Goal: Transaction & Acquisition: Subscribe to service/newsletter

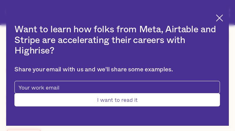
type input "gdtqpHLJOXxwiEs"
type input "AobBzmyKOCNf"
type input "[EMAIL_ADDRESS][DOMAIN_NAME]"
type input "oeZkpeCKZqgsh"
type input "KxLfJyETlz"
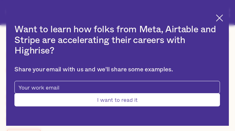
type input "[EMAIL_ADDRESS][DOMAIN_NAME]"
type input "WuVIprbiIwRDjjXw"
type input "klkhefeKH"
type input "[EMAIL_ADDRESS][DOMAIN_NAME]"
type input "2215299668"
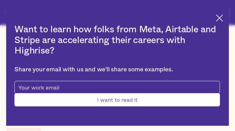
type input "jpkFyxcMSI"
type input "wHepOSVJ"
type input "[EMAIL_ADDRESS][DOMAIN_NAME]"
type input "tsCaMYiO"
type input "gzSeqsXOAaoIde"
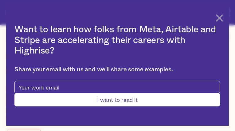
type input "[EMAIL_ADDRESS][DOMAIN_NAME]"
type input "5480485353"
type input "wlzjfKgBHkV"
type input "EIYHonpWw"
type input "[EMAIL_ADDRESS][DOMAIN_NAME]"
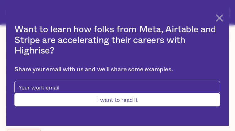
type input "WbxCdrOrEXUZy"
type input "pHpXeMuKNMHYRYQ"
type input "[EMAIL_ADDRESS][DOMAIN_NAME]"
type input "8635947115"
